Goal: Task Accomplishment & Management: Use online tool/utility

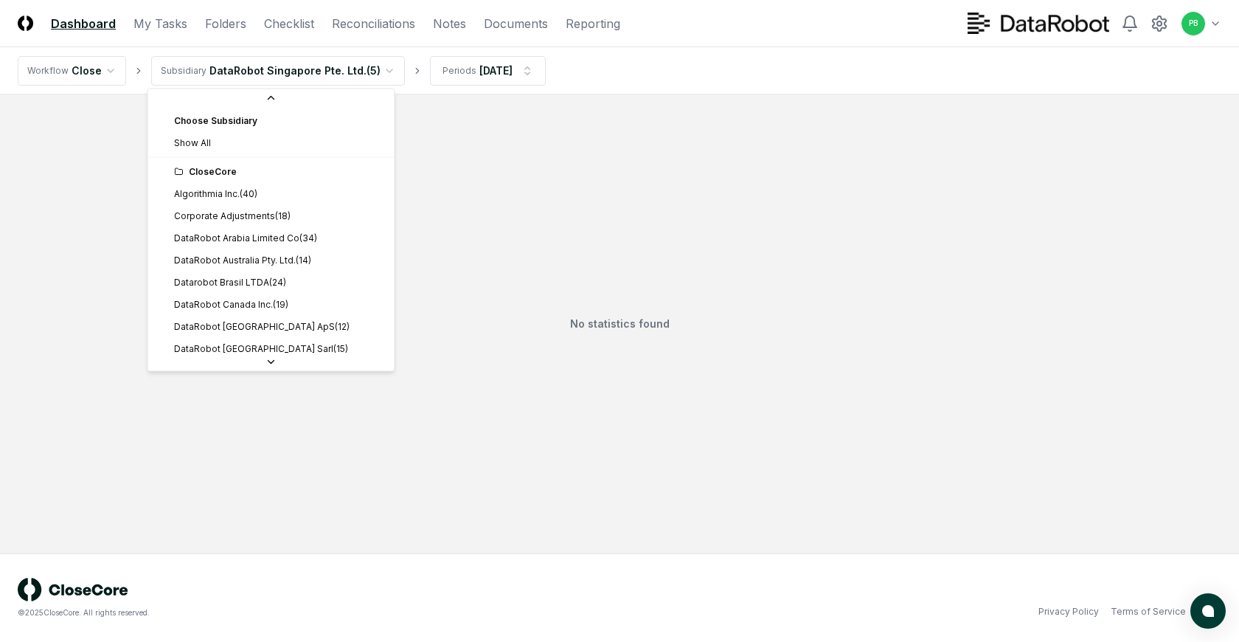
click at [364, 80] on html "CloseCore Dashboard My Tasks Folders Checklist Reconciliations Notes Documents …" at bounding box center [619, 321] width 1239 height 642
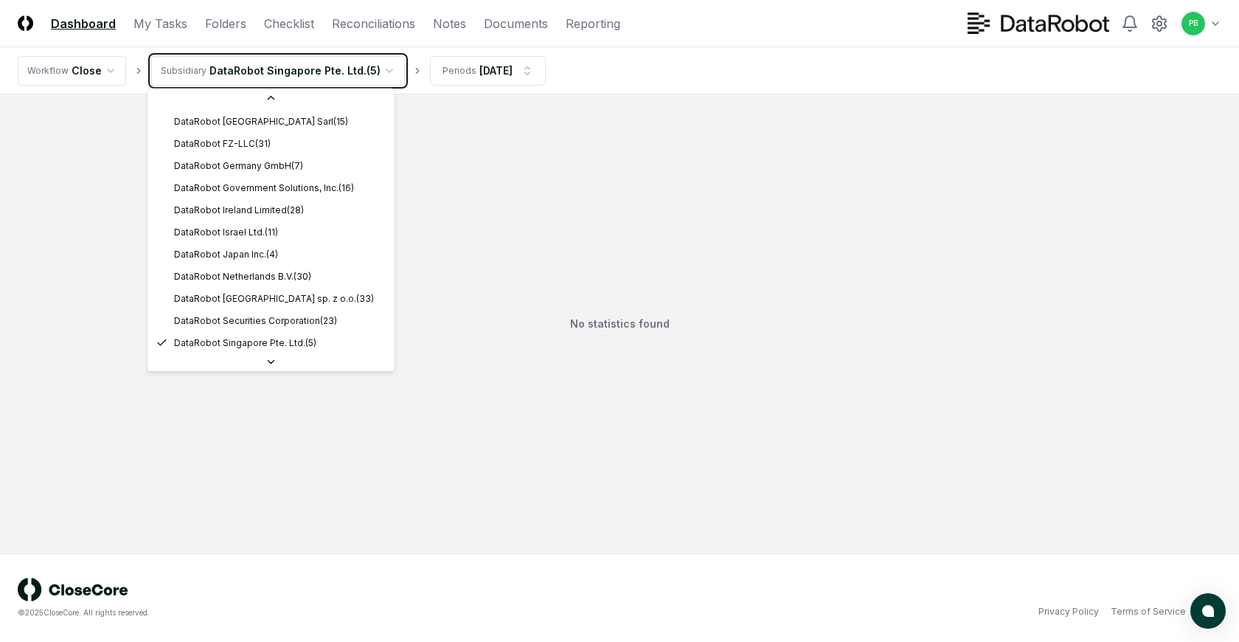
click at [280, 3] on html "CloseCore Dashboard My Tasks Folders Checklist Reconciliations Notes Documents …" at bounding box center [619, 321] width 1239 height 642
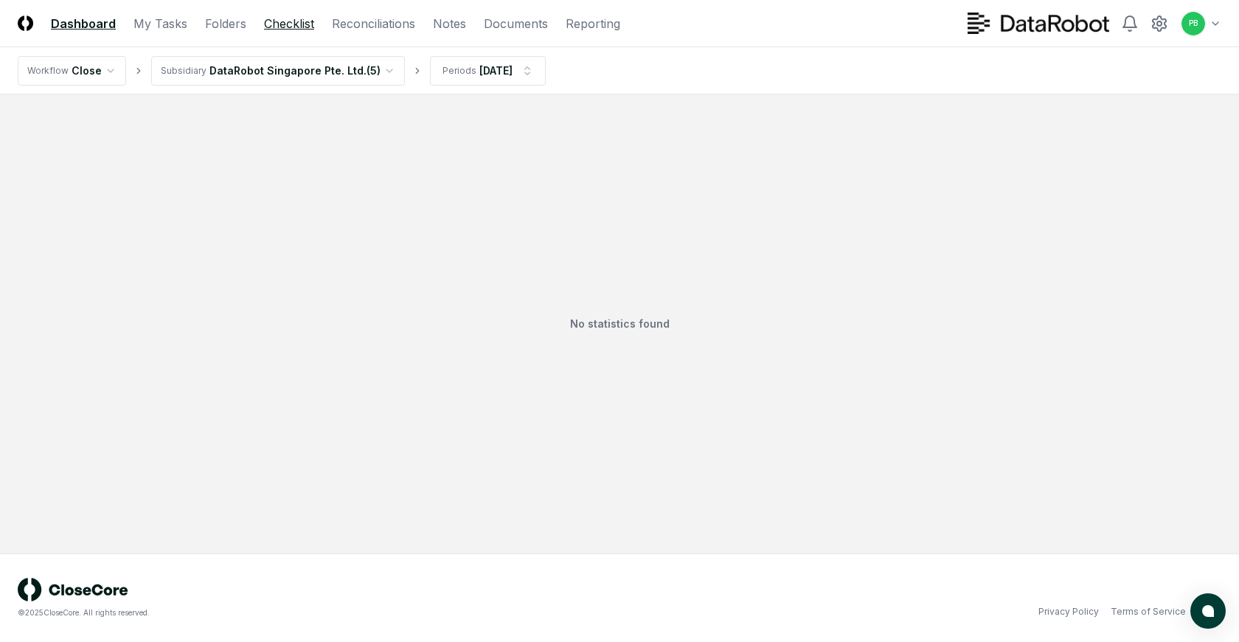
click at [280, 18] on link "Checklist" at bounding box center [289, 24] width 50 height 18
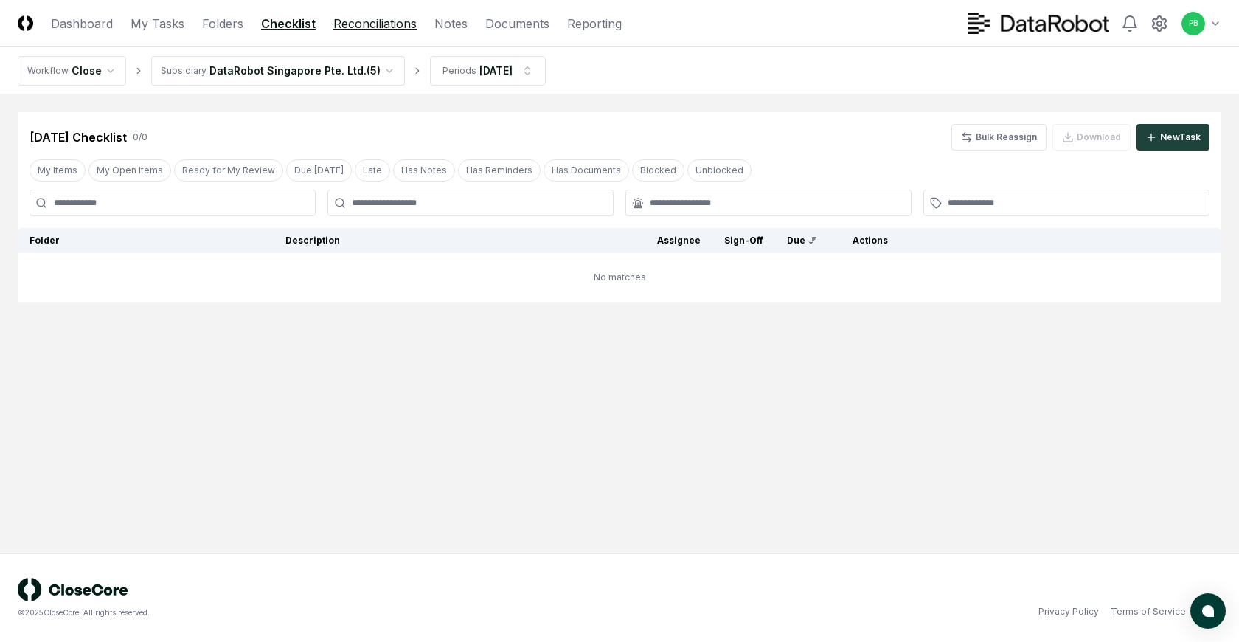
click at [398, 29] on link "Reconciliations" at bounding box center [374, 24] width 83 height 18
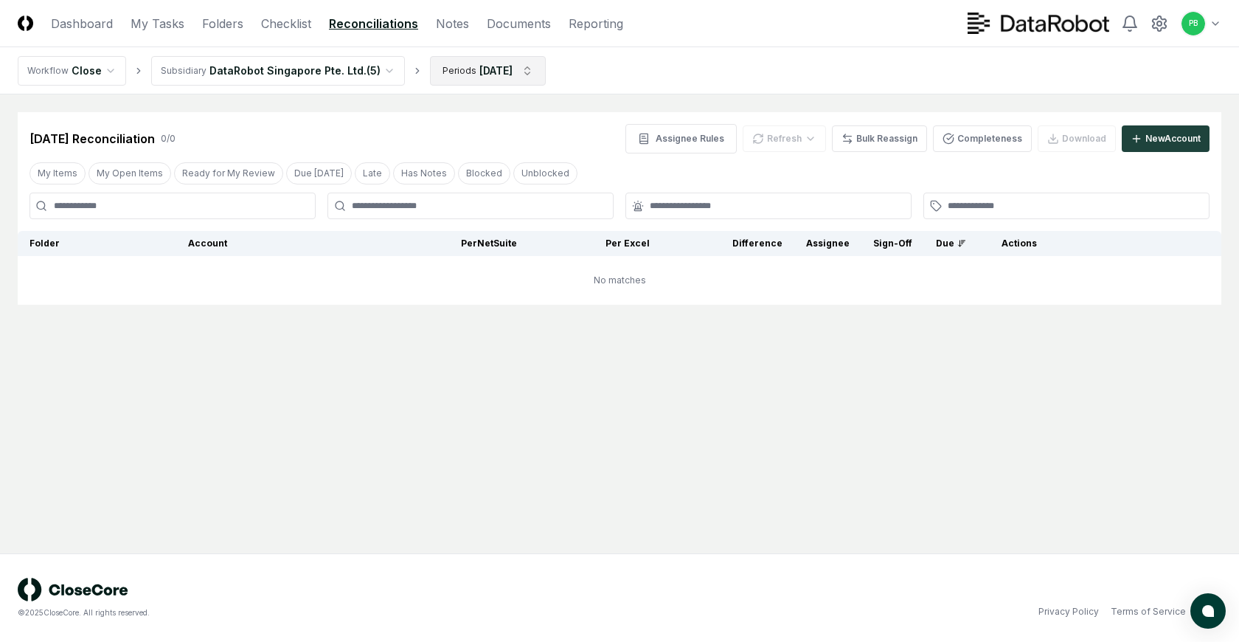
click at [519, 70] on html "CloseCore Dashboard My Tasks Folders Checklist Reconciliations Notes Documents …" at bounding box center [619, 321] width 1239 height 642
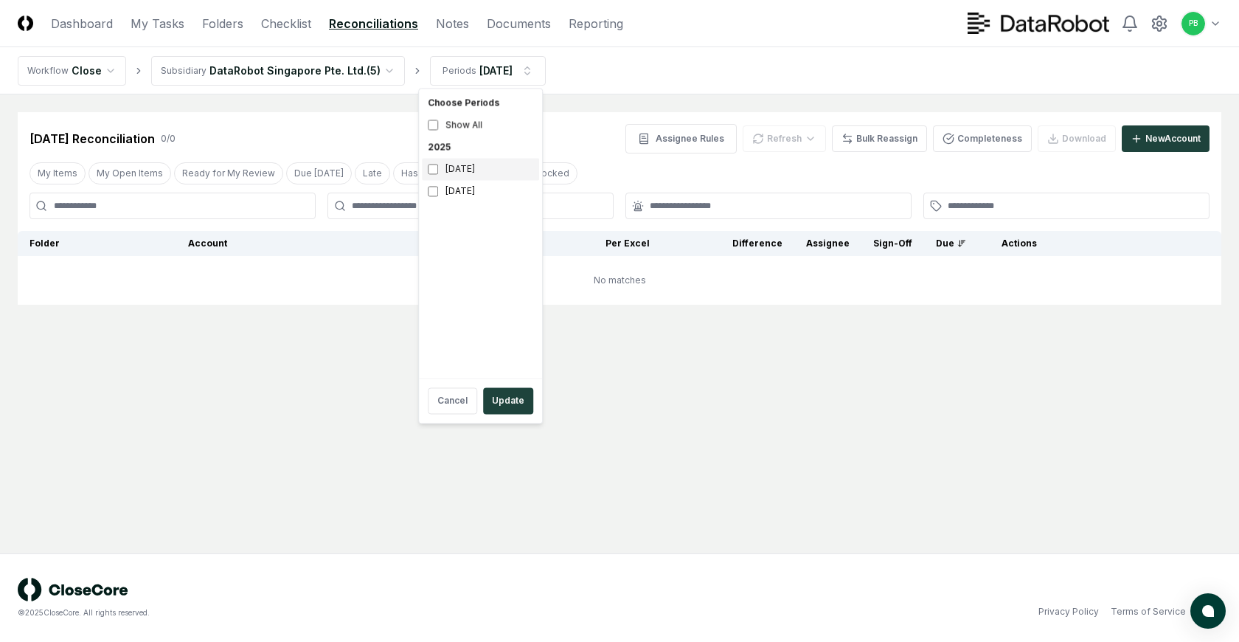
click at [471, 176] on div "[DATE]" at bounding box center [480, 169] width 117 height 22
click at [657, 114] on html "CloseCore Dashboard My Tasks Folders Checklist Reconciliations Notes Documents …" at bounding box center [619, 321] width 1239 height 642
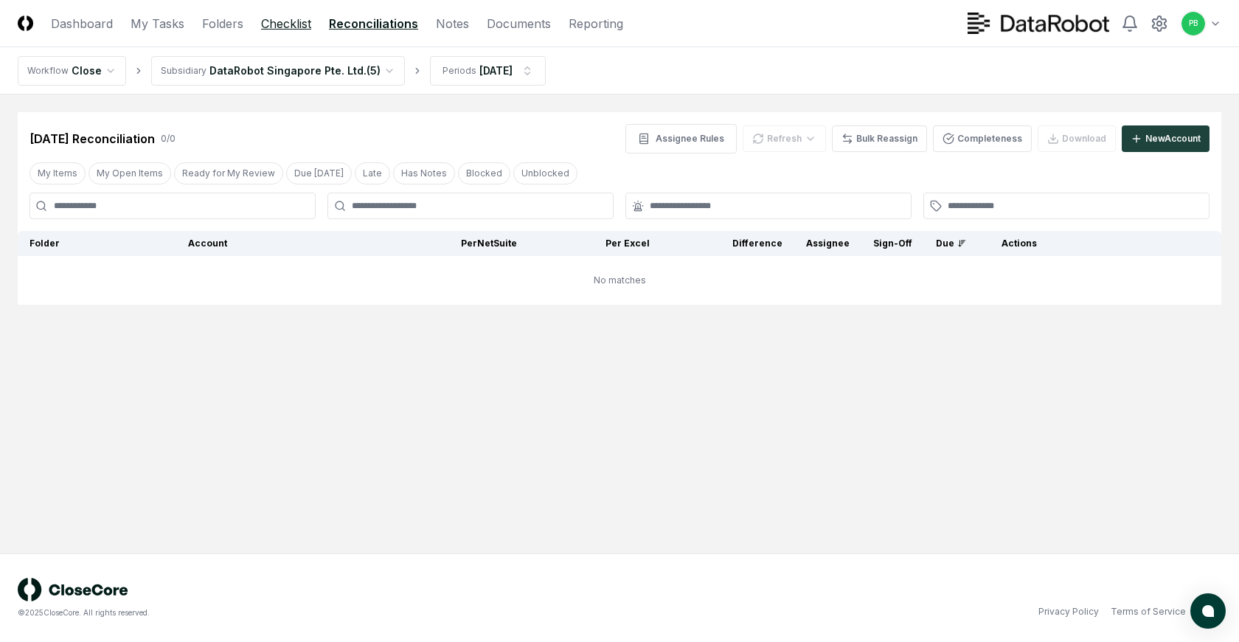
click at [296, 27] on link "Checklist" at bounding box center [286, 24] width 50 height 18
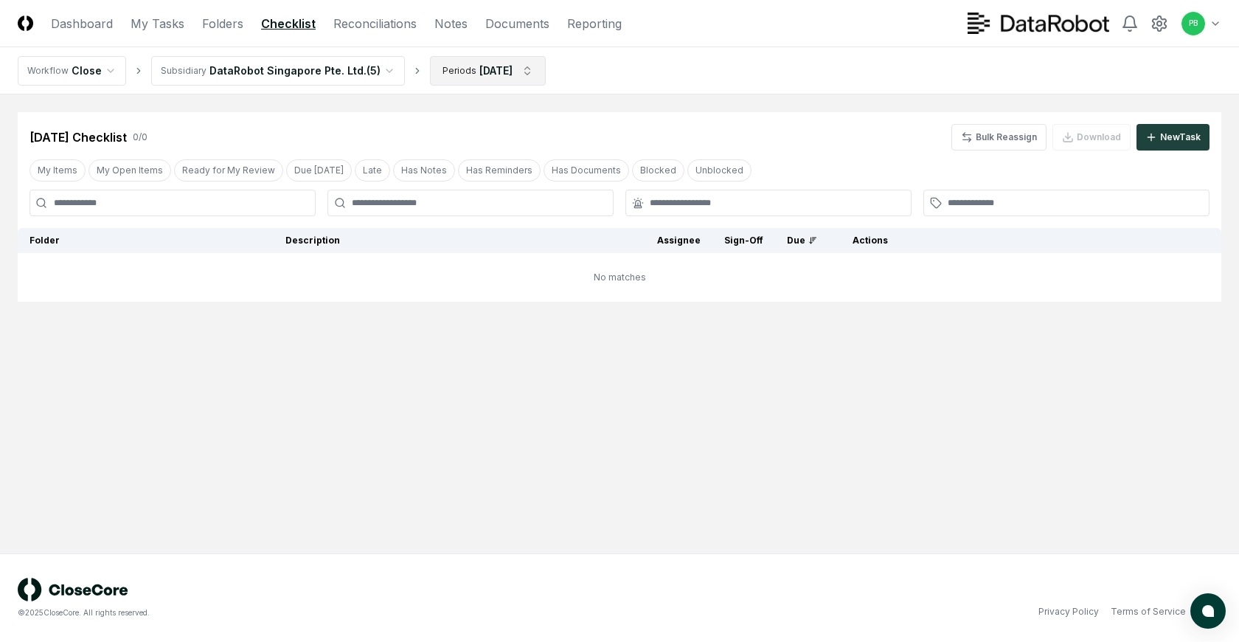
click at [479, 59] on html "CloseCore Dashboard My Tasks Folders Checklist Reconciliations Notes Documents …" at bounding box center [619, 321] width 1239 height 642
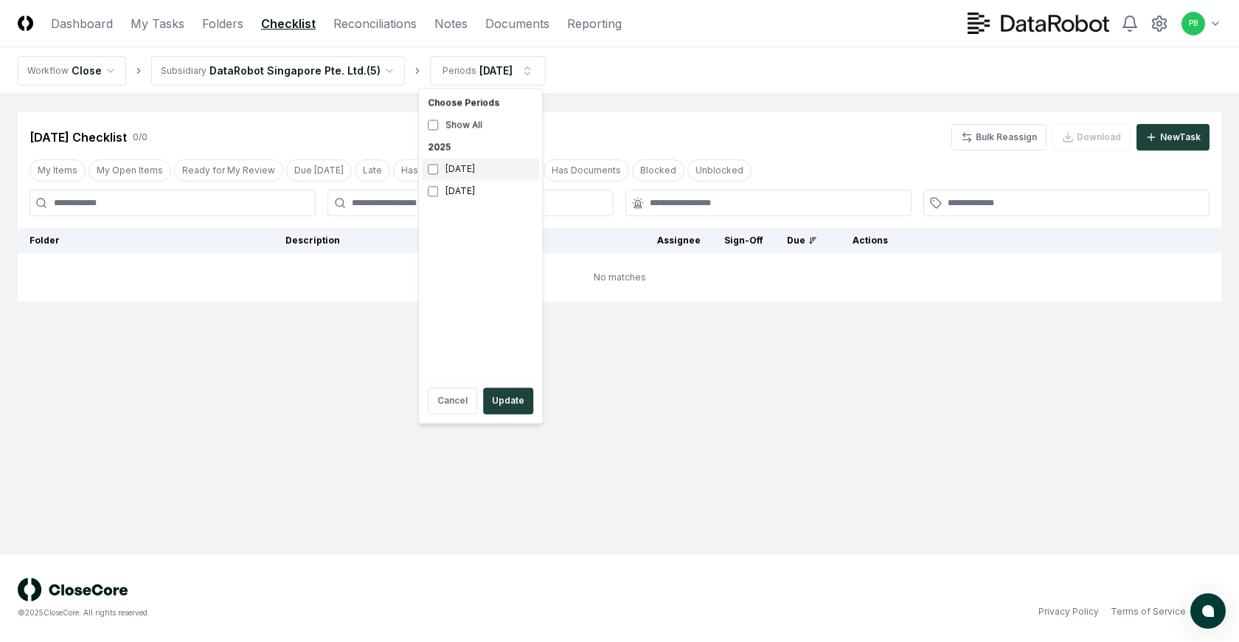
click at [439, 162] on div "[DATE]" at bounding box center [480, 169] width 117 height 22
click at [648, 373] on html "CloseCore Dashboard My Tasks Folders Checklist Reconciliations Notes Documents …" at bounding box center [619, 321] width 1239 height 642
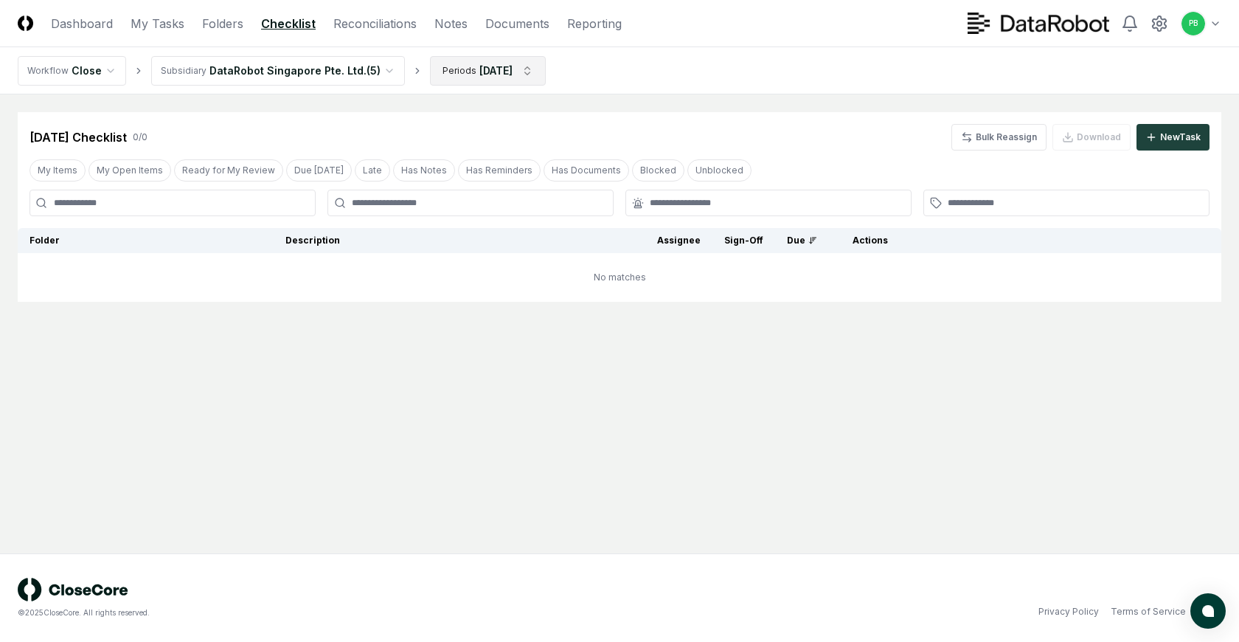
click at [491, 84] on html "CloseCore Dashboard My Tasks Folders Checklist Reconciliations Notes Documents …" at bounding box center [619, 321] width 1239 height 642
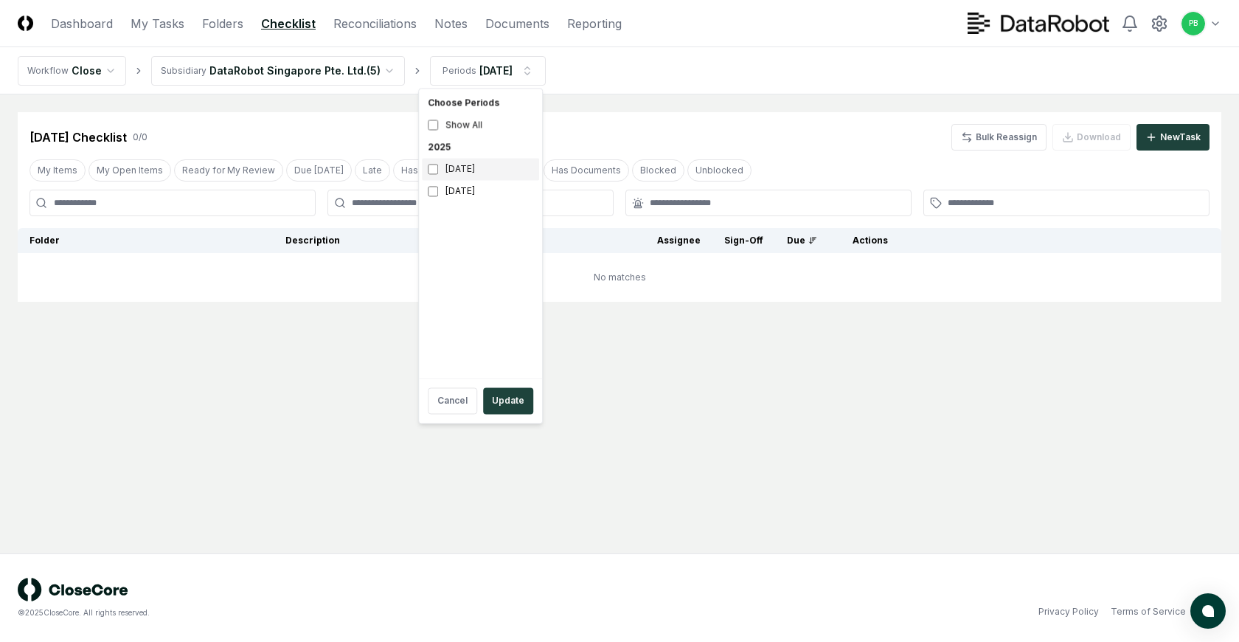
click at [465, 174] on div "[DATE]" at bounding box center [480, 169] width 117 height 22
click at [509, 398] on button "Update" at bounding box center [508, 400] width 50 height 27
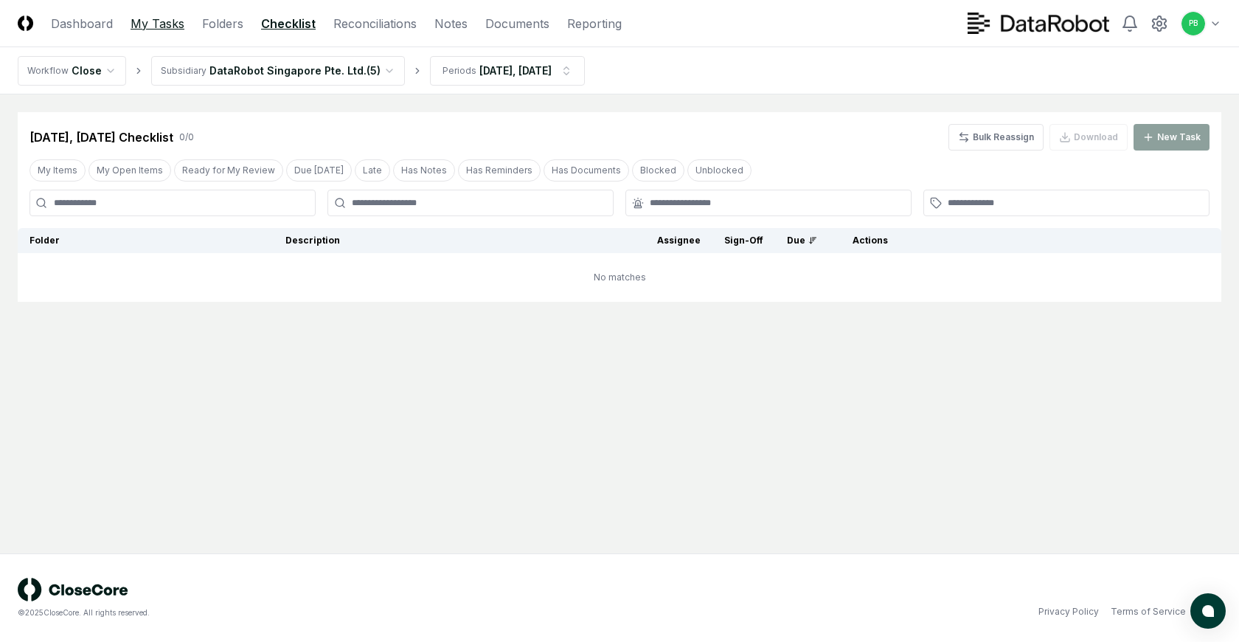
click at [153, 30] on link "My Tasks" at bounding box center [158, 24] width 54 height 18
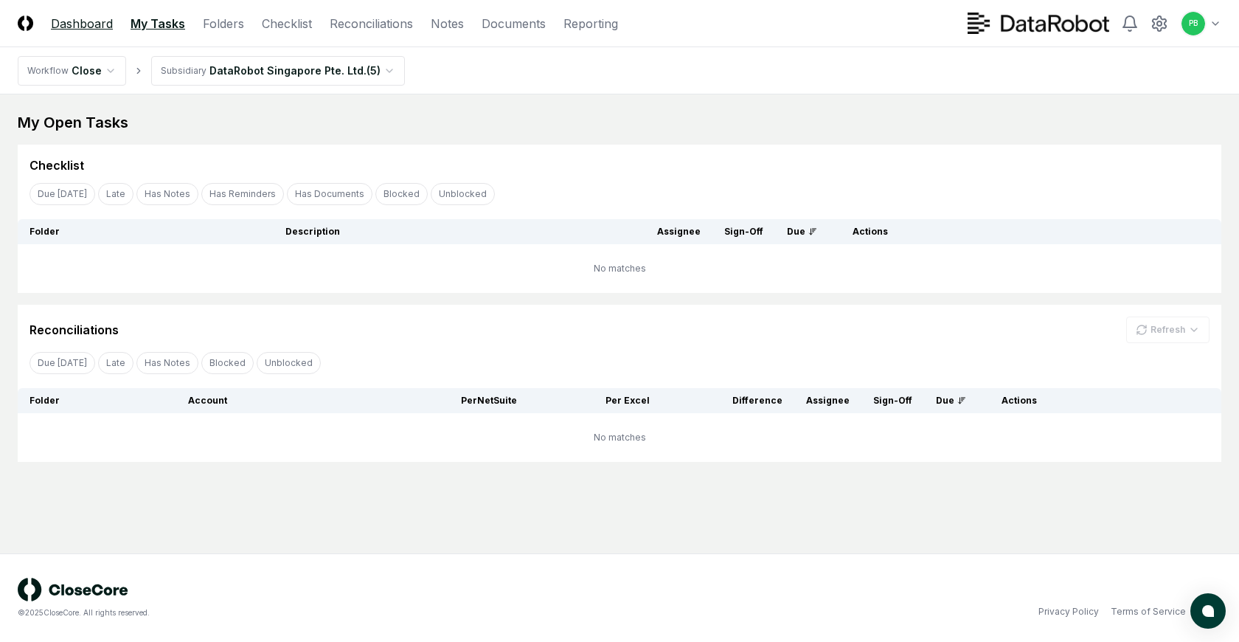
click at [78, 26] on link "Dashboard" at bounding box center [82, 24] width 62 height 18
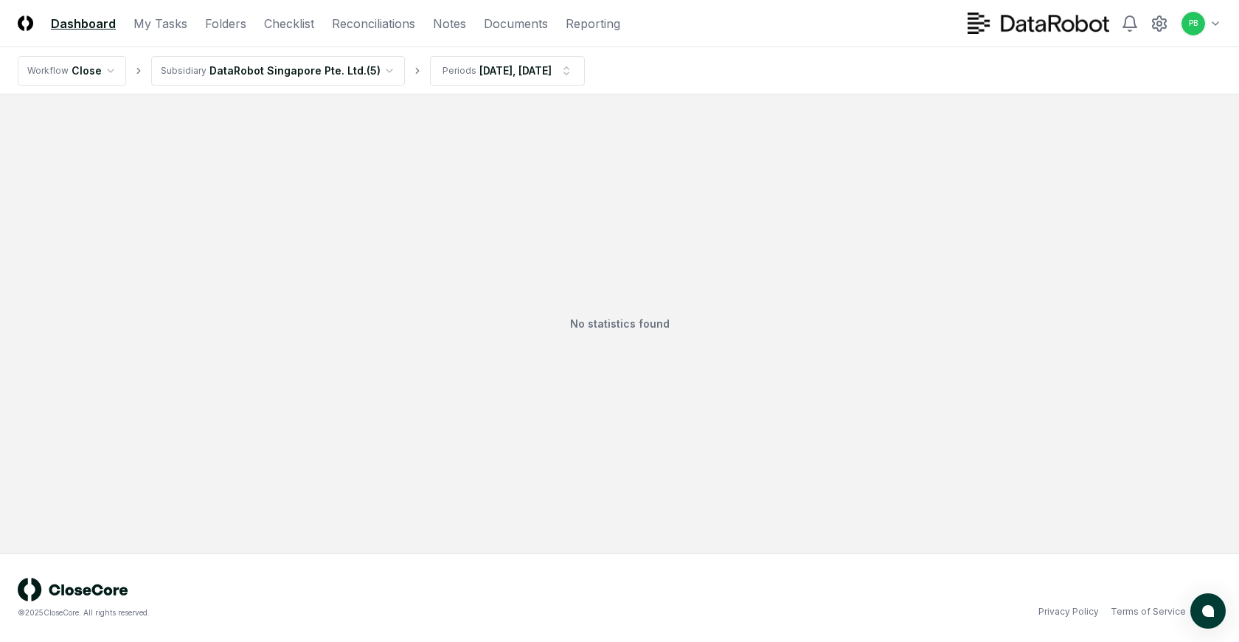
click at [260, 23] on nav "CloseCore Dashboard My Tasks Folders Checklist Reconciliations Notes Documents …" at bounding box center [319, 24] width 603 height 18
click at [276, 22] on link "Checklist" at bounding box center [289, 24] width 50 height 18
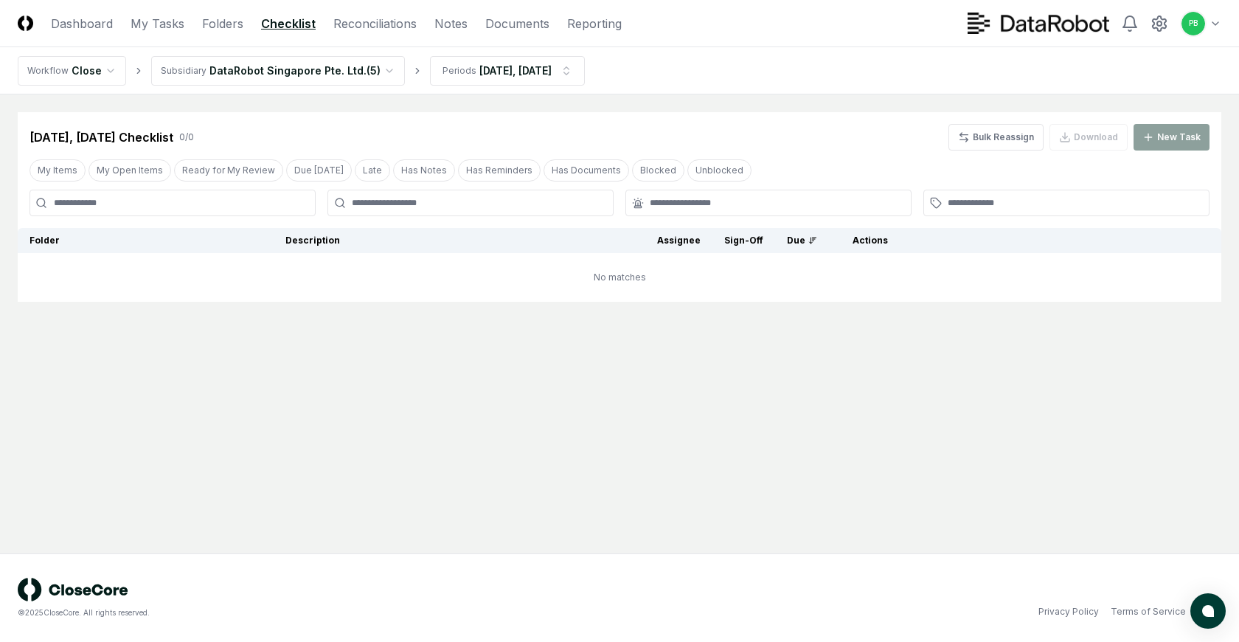
click at [325, 70] on html "CloseCore Dashboard My Tasks Folders Checklist Reconciliations Notes Documents …" at bounding box center [619, 321] width 1239 height 642
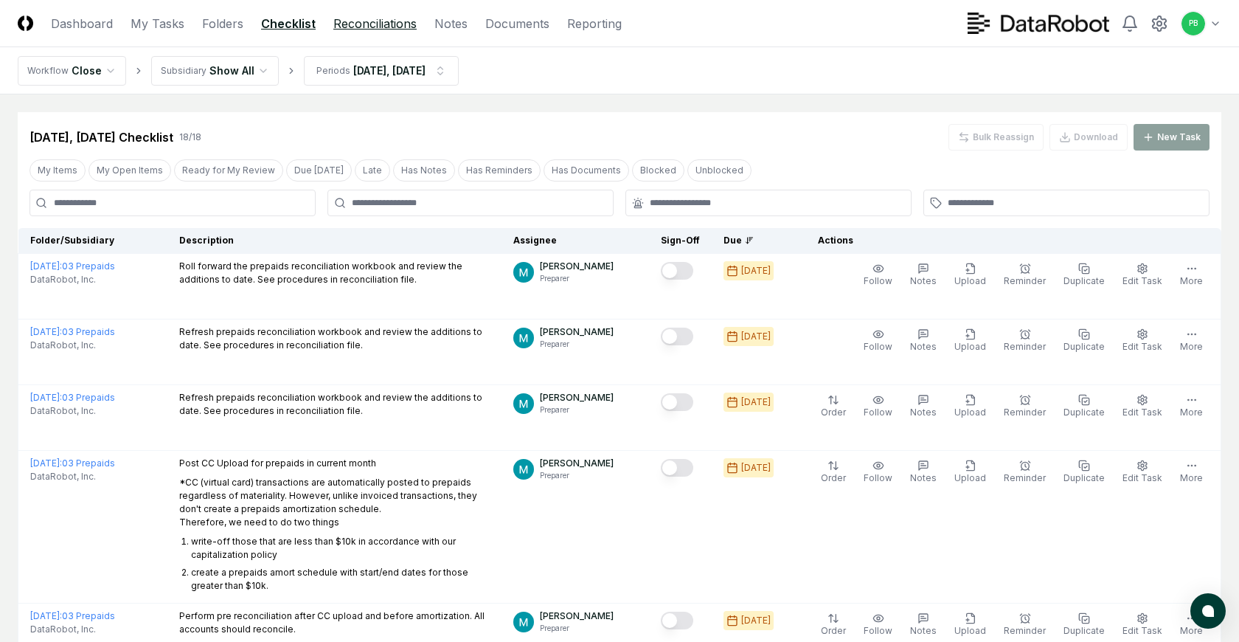
click at [373, 18] on link "Reconciliations" at bounding box center [374, 24] width 83 height 18
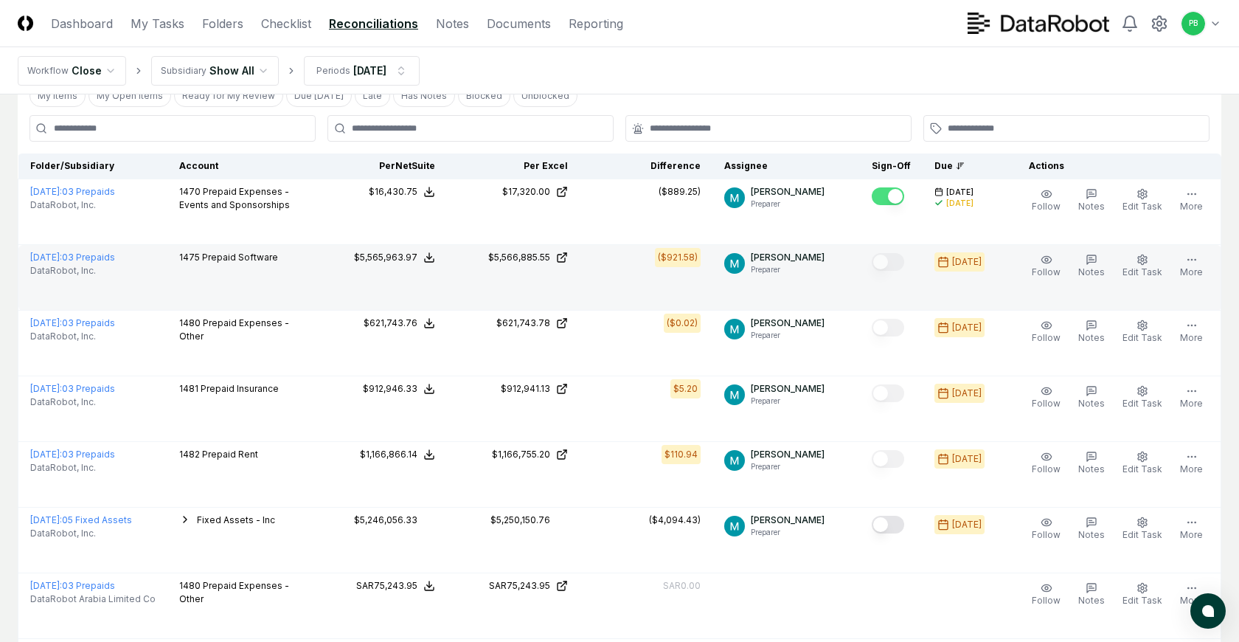
scroll to position [243, 0]
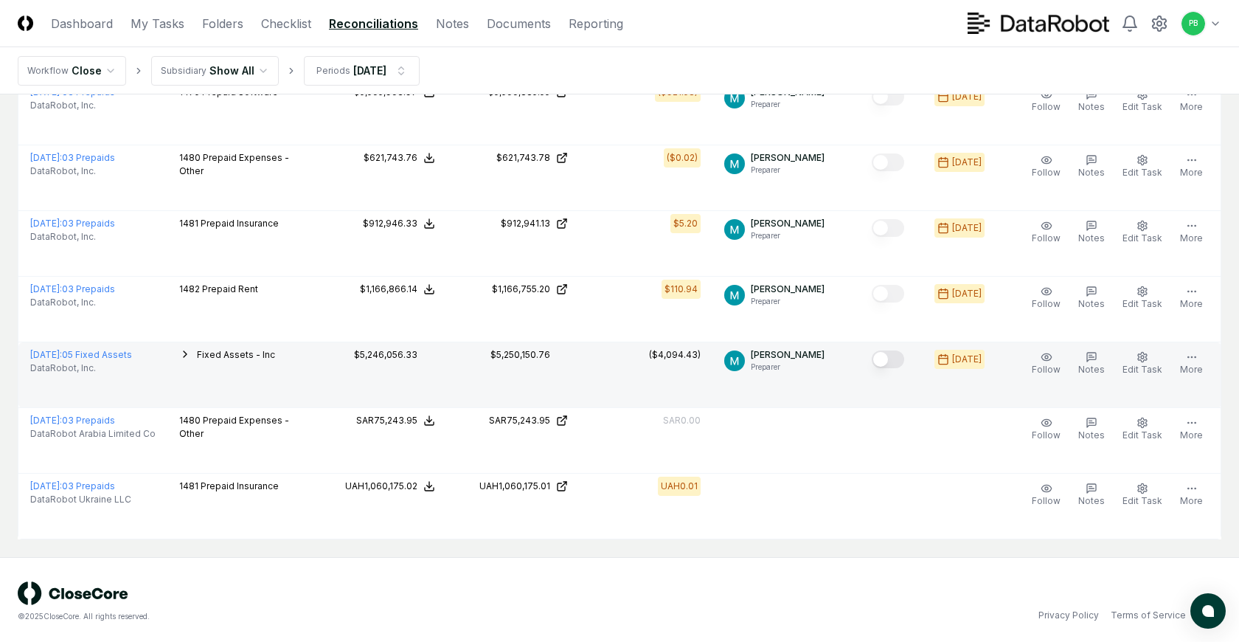
click at [903, 359] on button "Mark complete" at bounding box center [888, 359] width 32 height 18
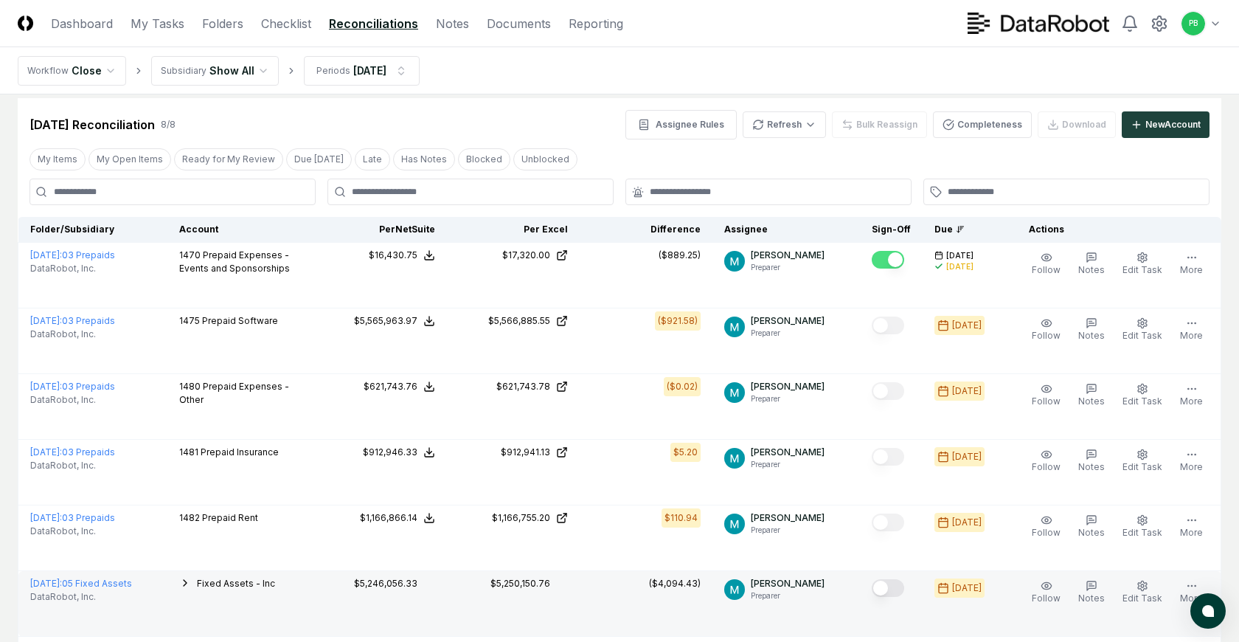
scroll to position [0, 0]
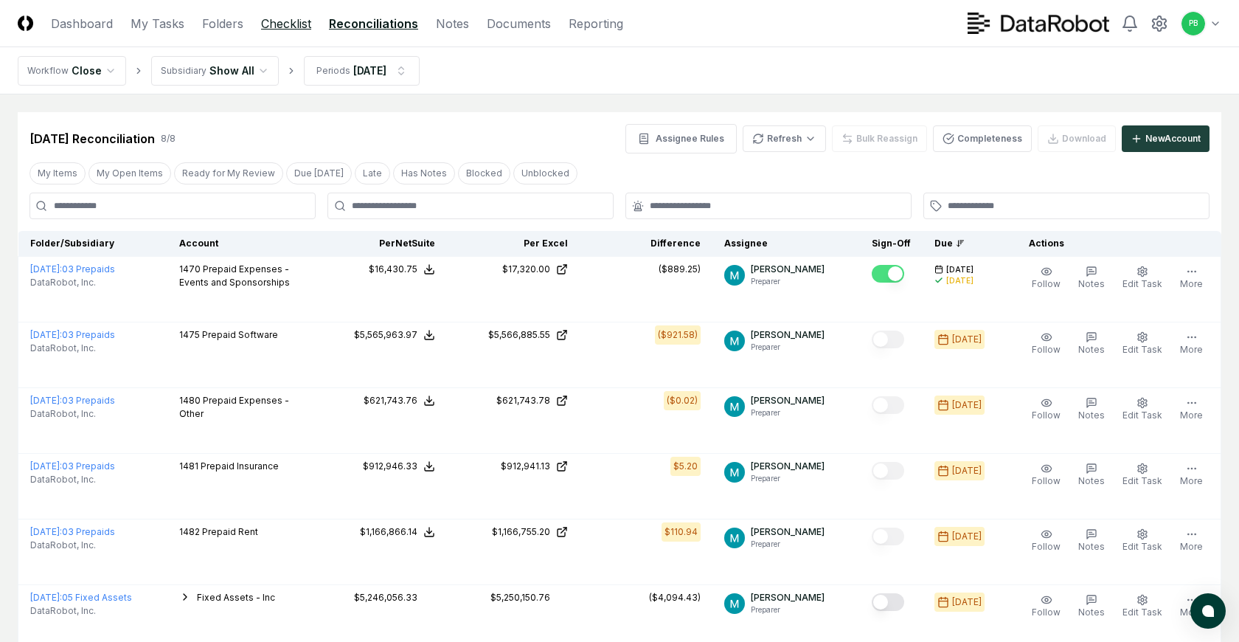
click at [280, 22] on link "Checklist" at bounding box center [286, 24] width 50 height 18
